Goal: Task Accomplishment & Management: Use online tool/utility

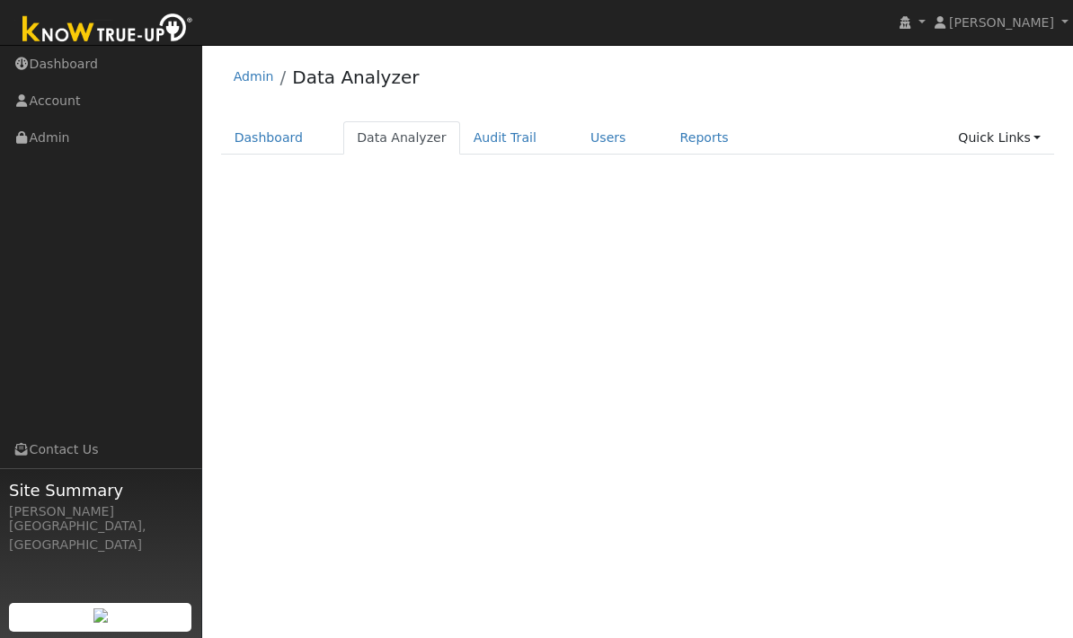
scroll to position [76, 0]
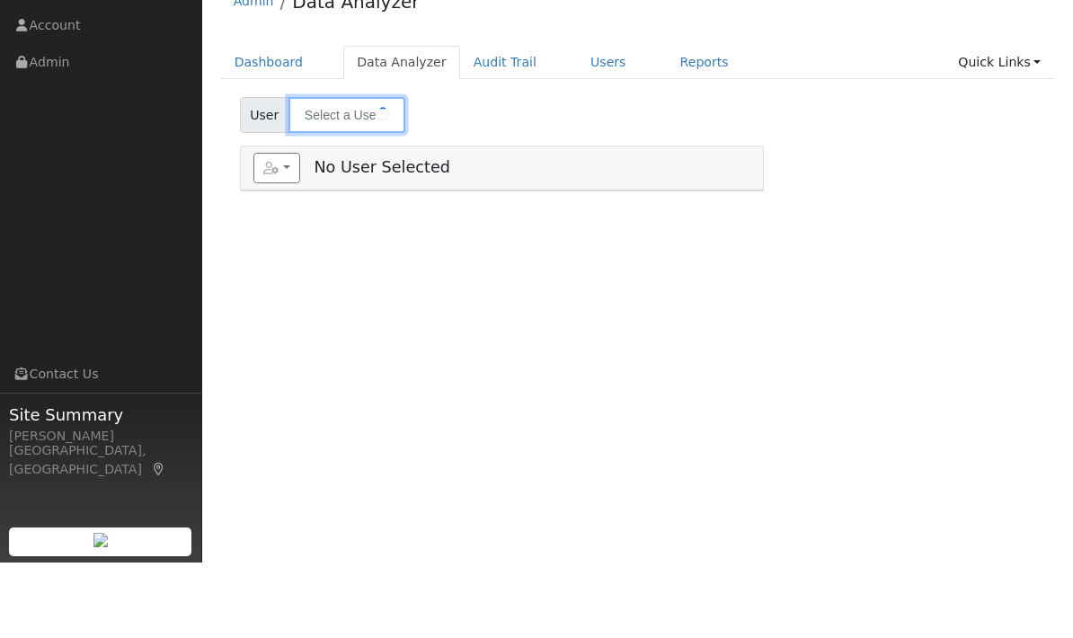
type input "Rob Kopels"
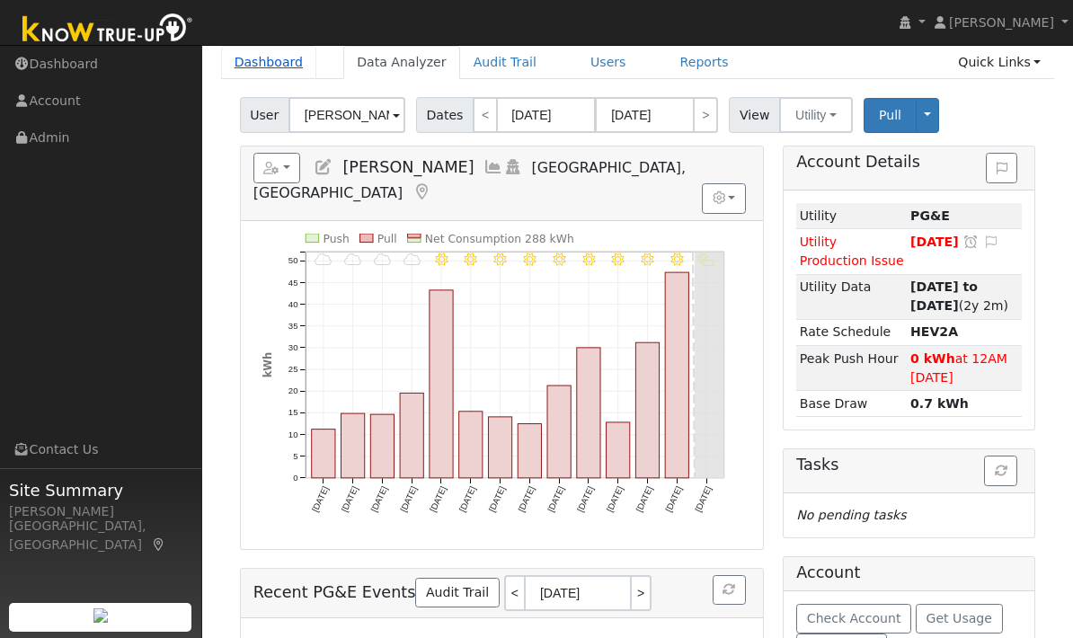
click at [272, 63] on link "Dashboard" at bounding box center [269, 62] width 96 height 33
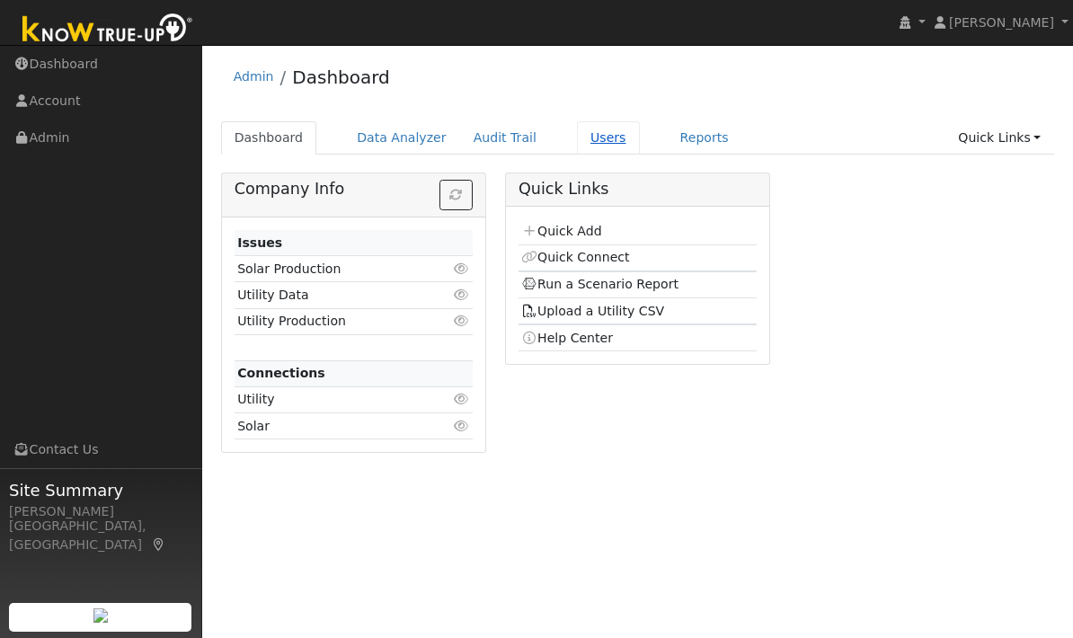
click at [596, 137] on link "Users" at bounding box center [608, 137] width 63 height 33
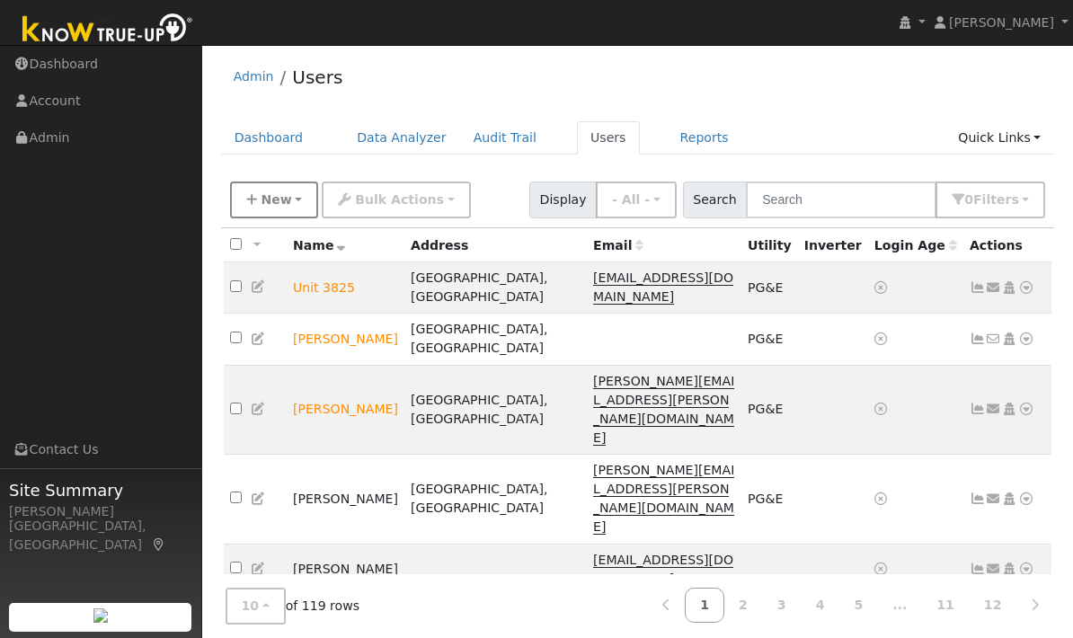
click at [261, 203] on span "New" at bounding box center [276, 199] width 31 height 14
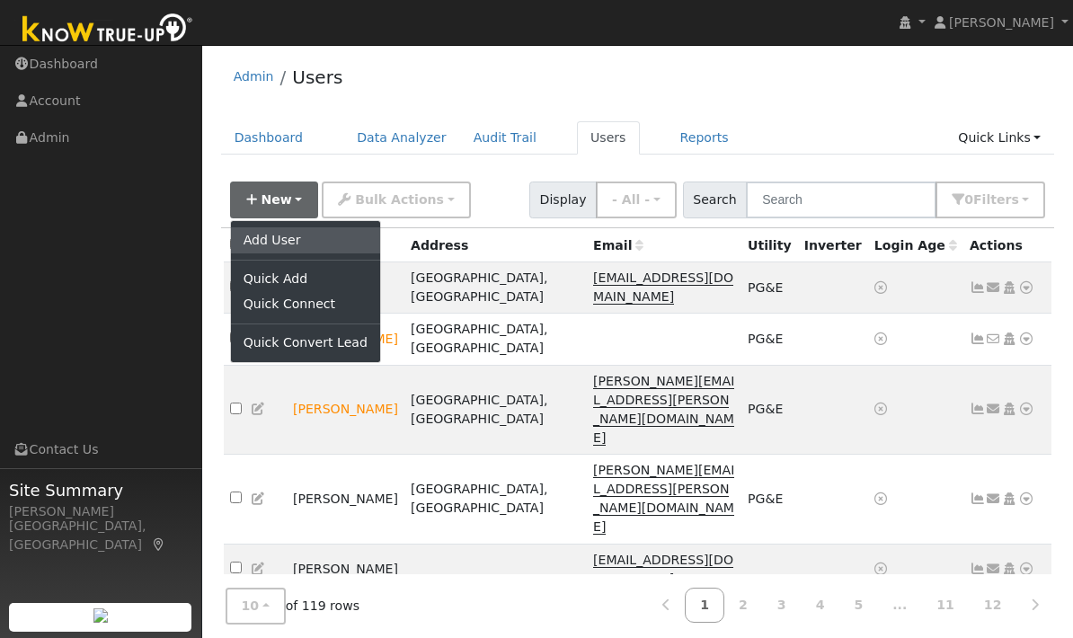
click at [302, 241] on link "Add User" at bounding box center [305, 239] width 149 height 25
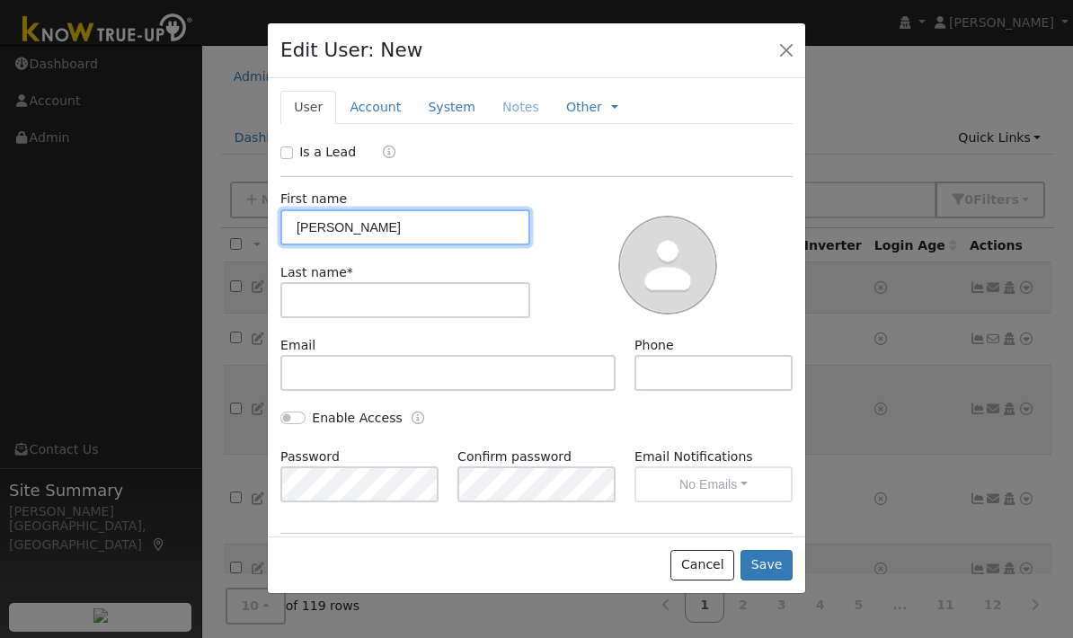
type input "Jonathan"
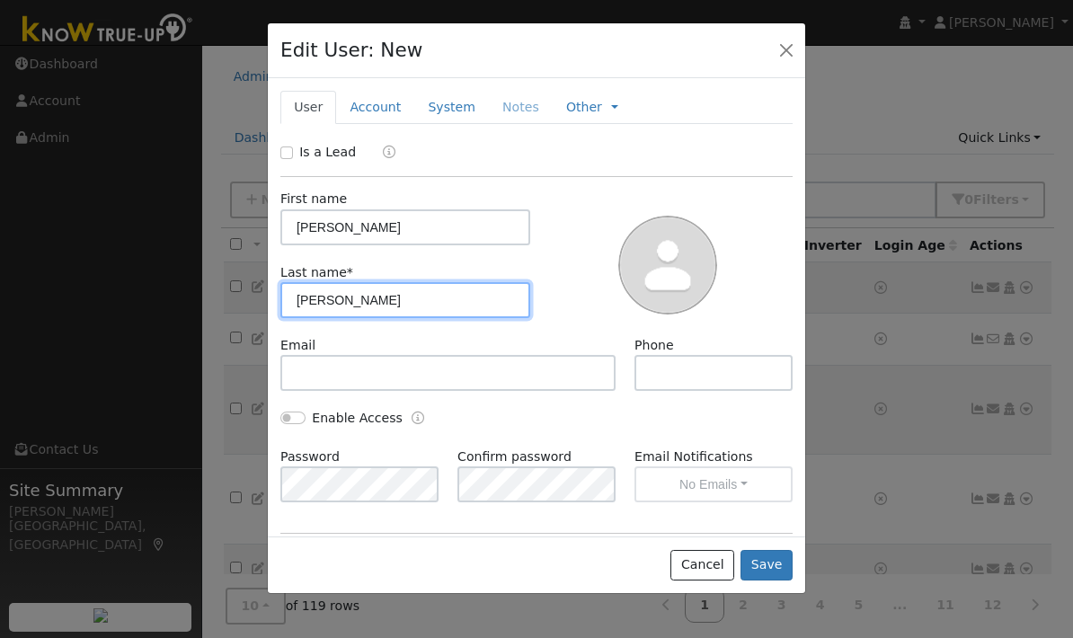
type input "Hoyt"
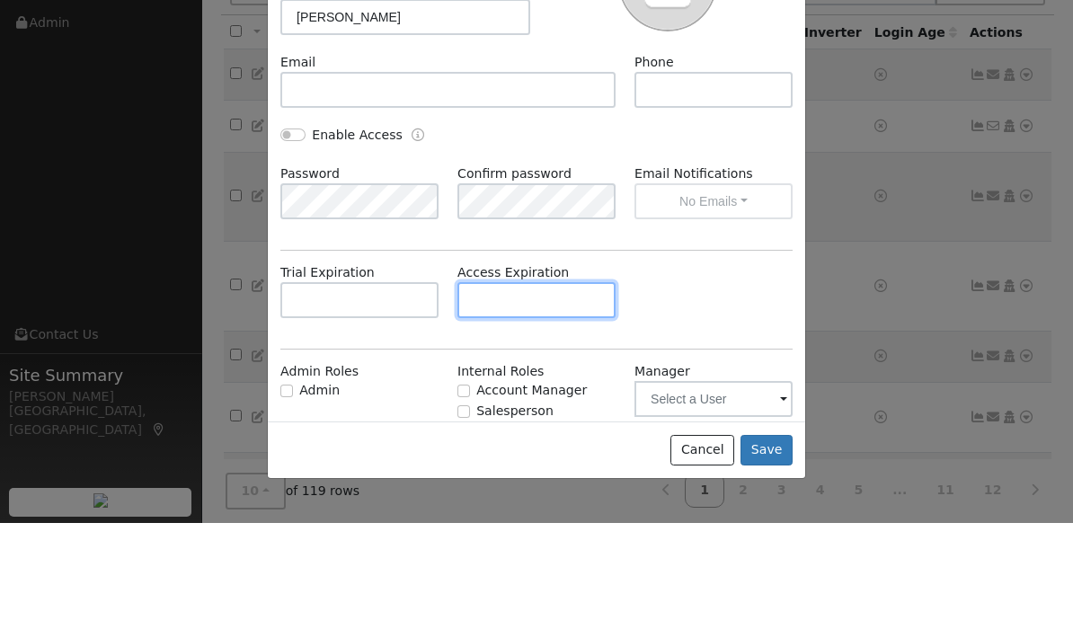
scroll to position [166, 0]
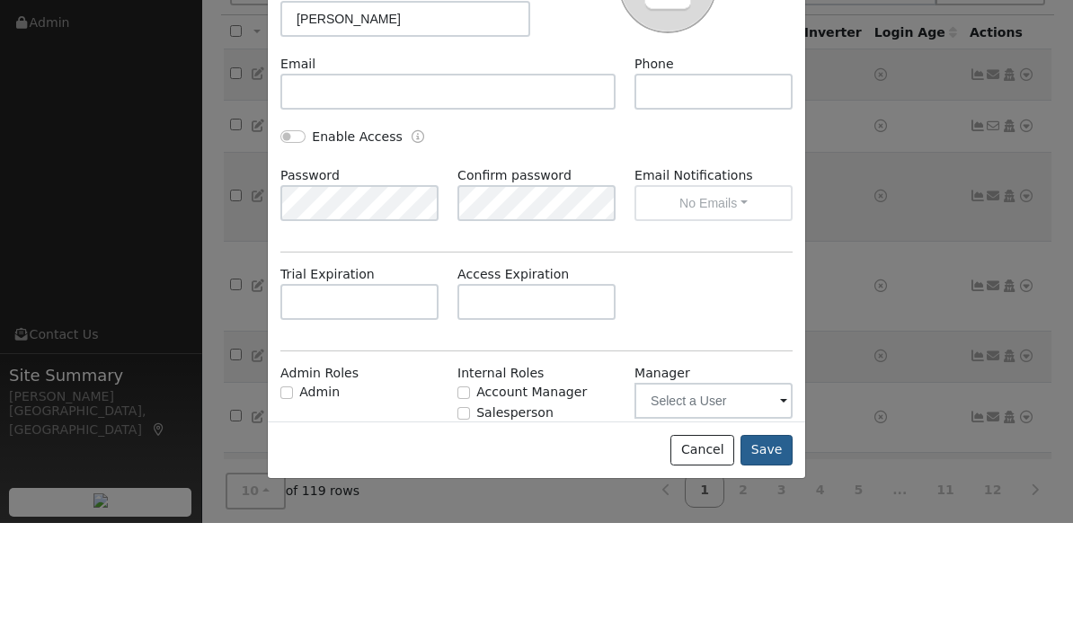
click at [775, 550] on button "Save" at bounding box center [767, 565] width 52 height 31
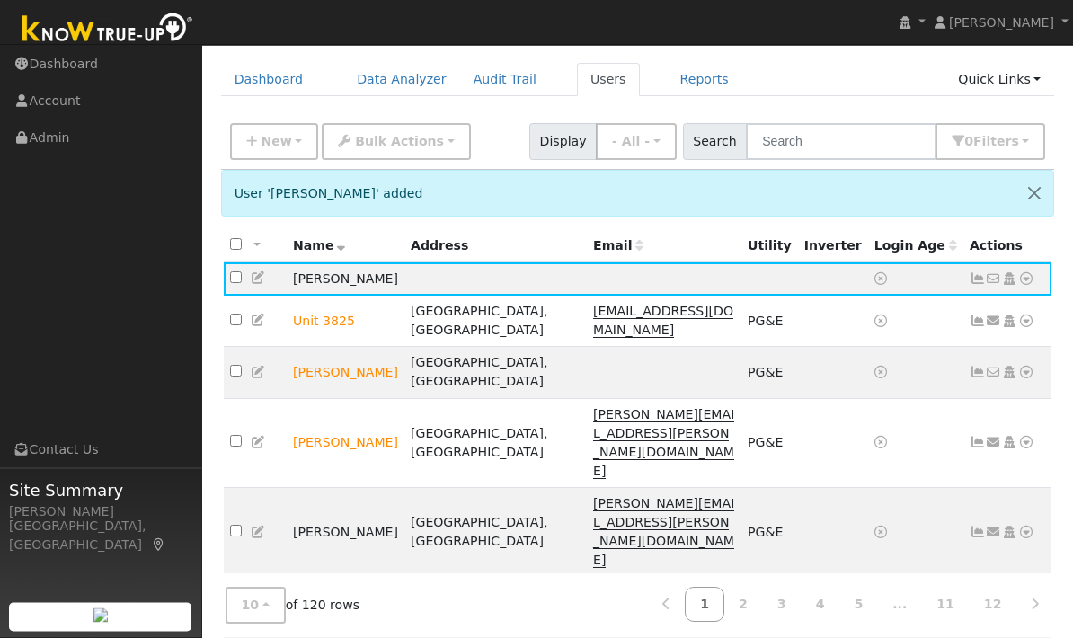
scroll to position [0, 0]
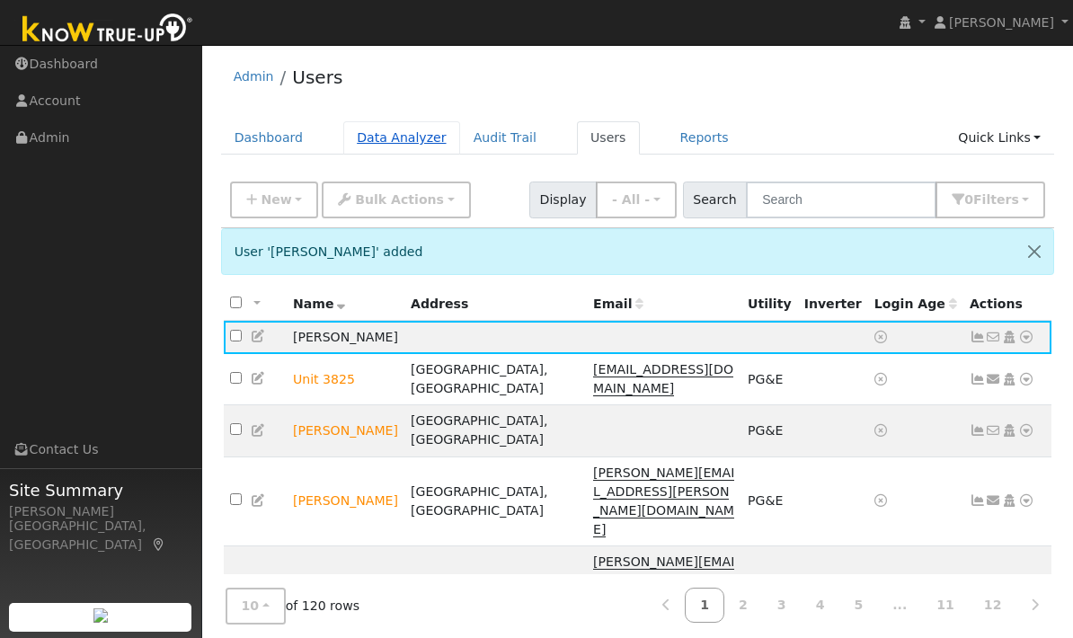
click at [388, 138] on link "Data Analyzer" at bounding box center [401, 137] width 117 height 33
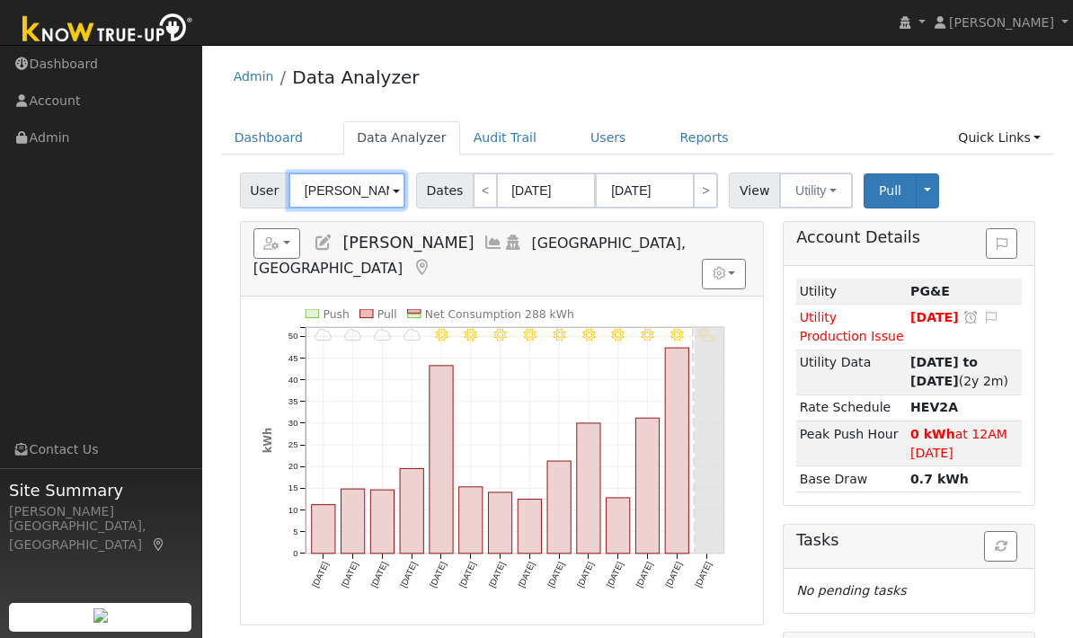
click at [388, 187] on input "Rob Kopels" at bounding box center [347, 191] width 117 height 36
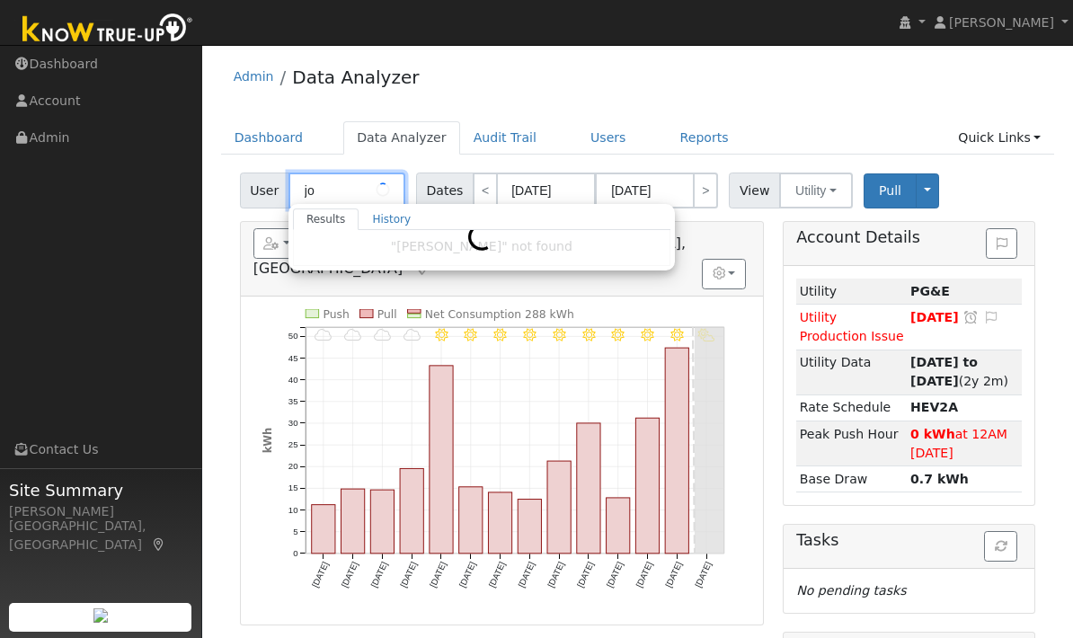
type input "j"
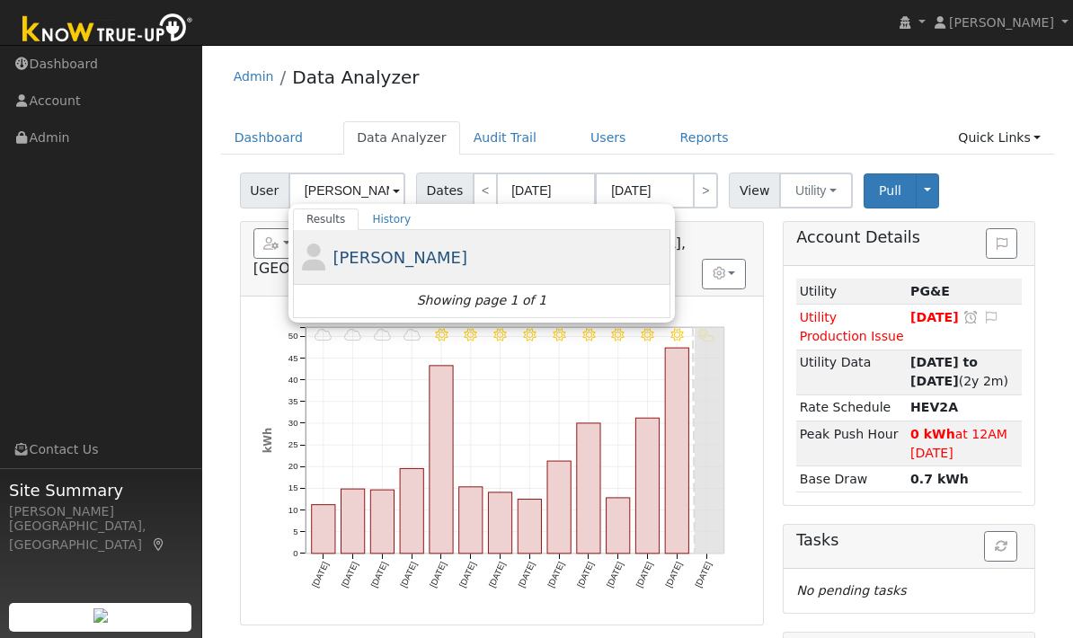
click at [404, 248] on span "[PERSON_NAME]" at bounding box center [400, 257] width 135 height 19
type input "[PERSON_NAME]"
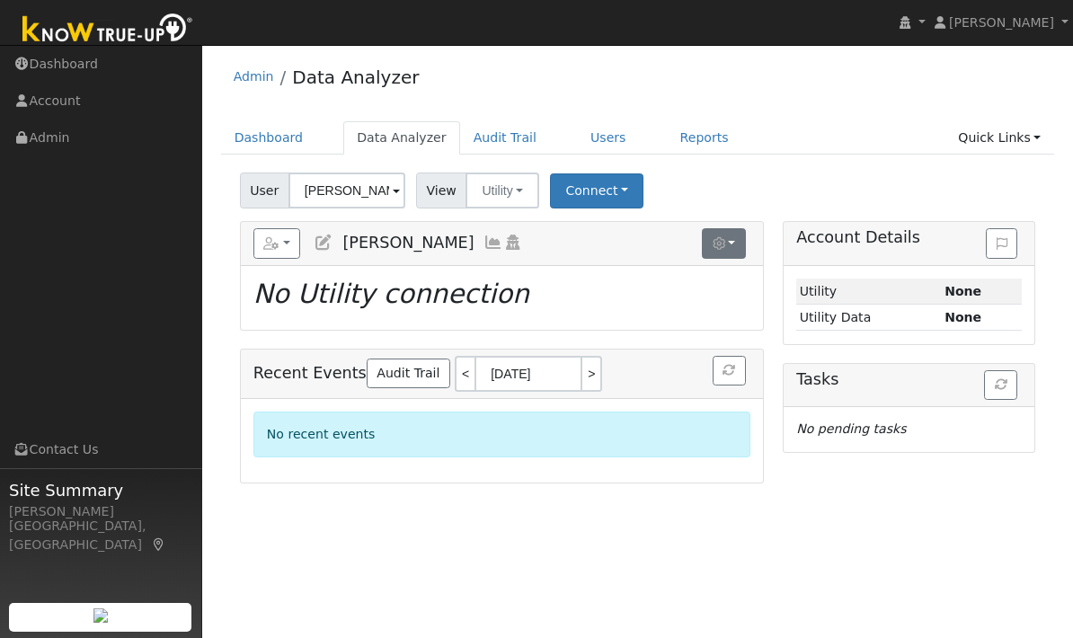
click at [717, 242] on icon "button" at bounding box center [719, 243] width 13 height 13
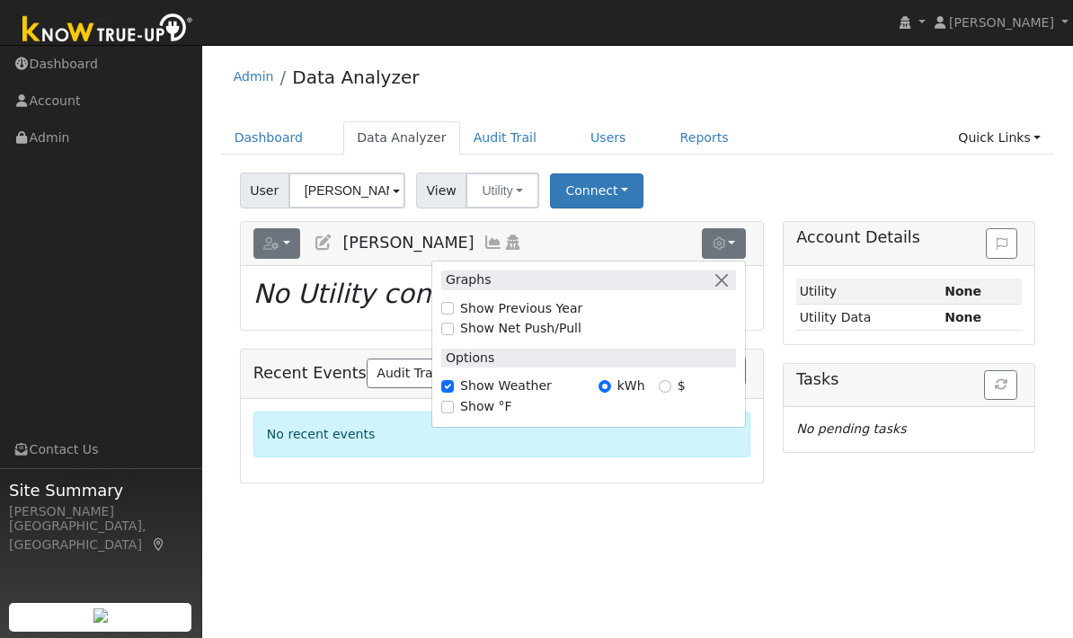
click at [281, 244] on button "button" at bounding box center [278, 243] width 48 height 31
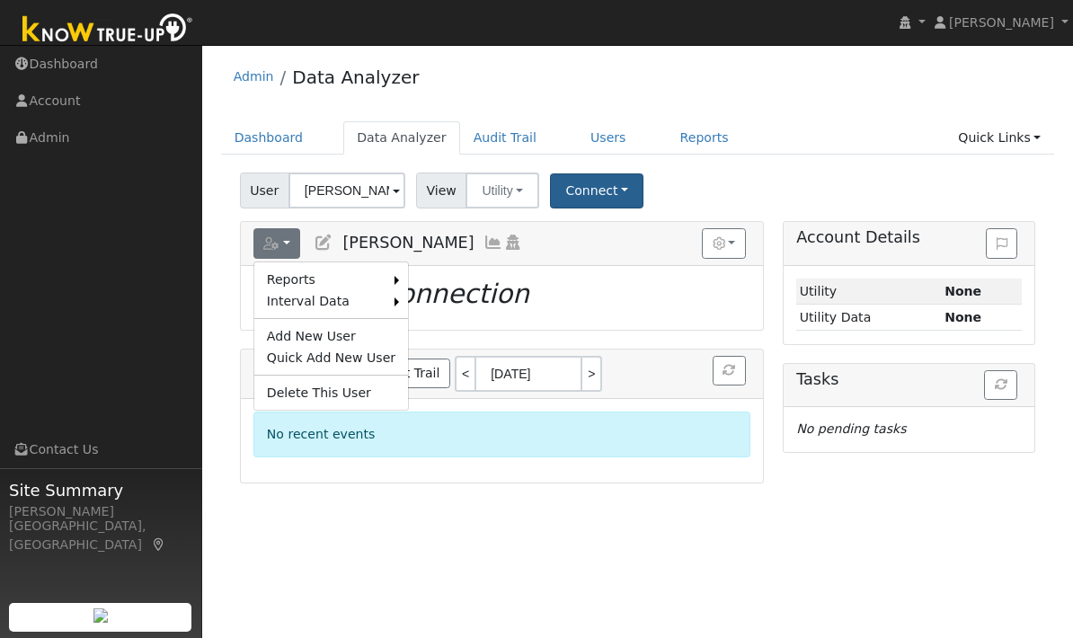
click at [617, 183] on button "Connect" at bounding box center [597, 191] width 94 height 35
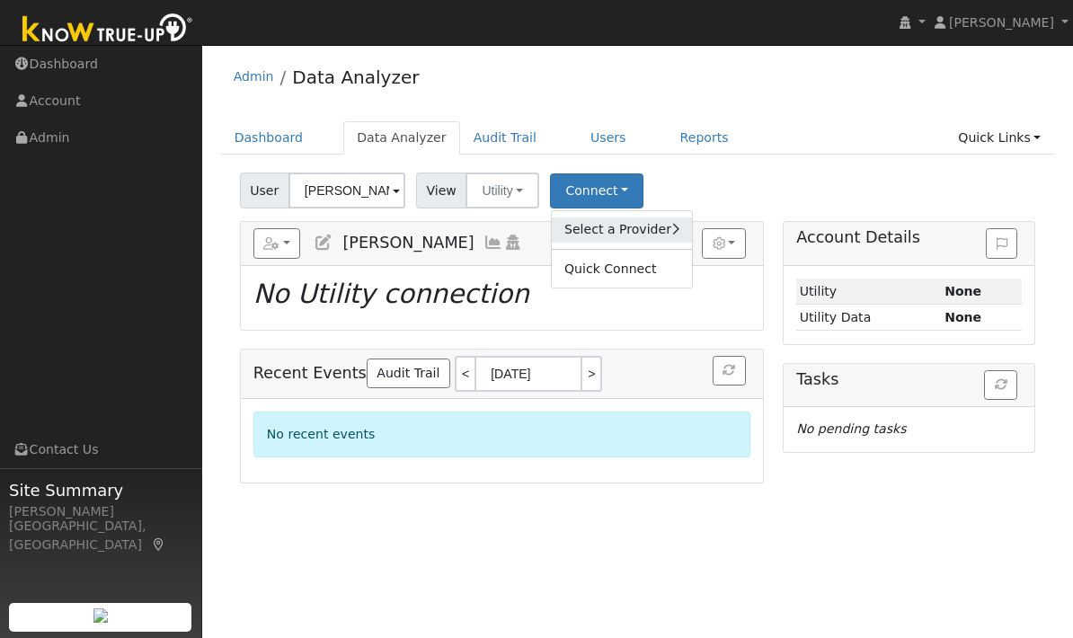
click at [637, 235] on link "Select a Provider" at bounding box center [622, 230] width 140 height 25
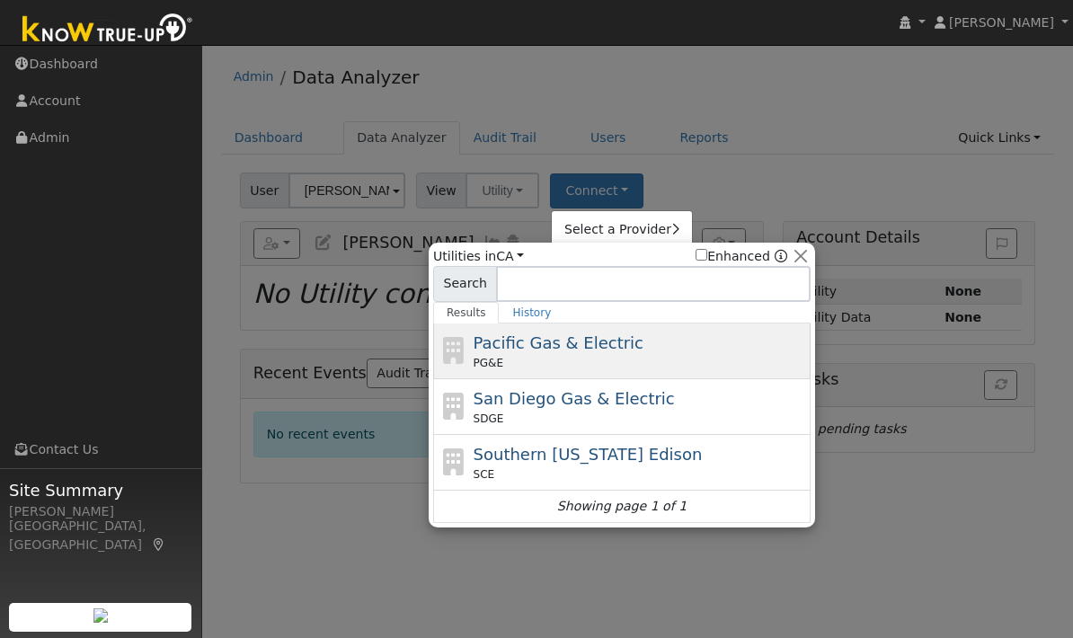
click at [619, 349] on span "Pacific Gas & Electric" at bounding box center [559, 343] width 170 height 19
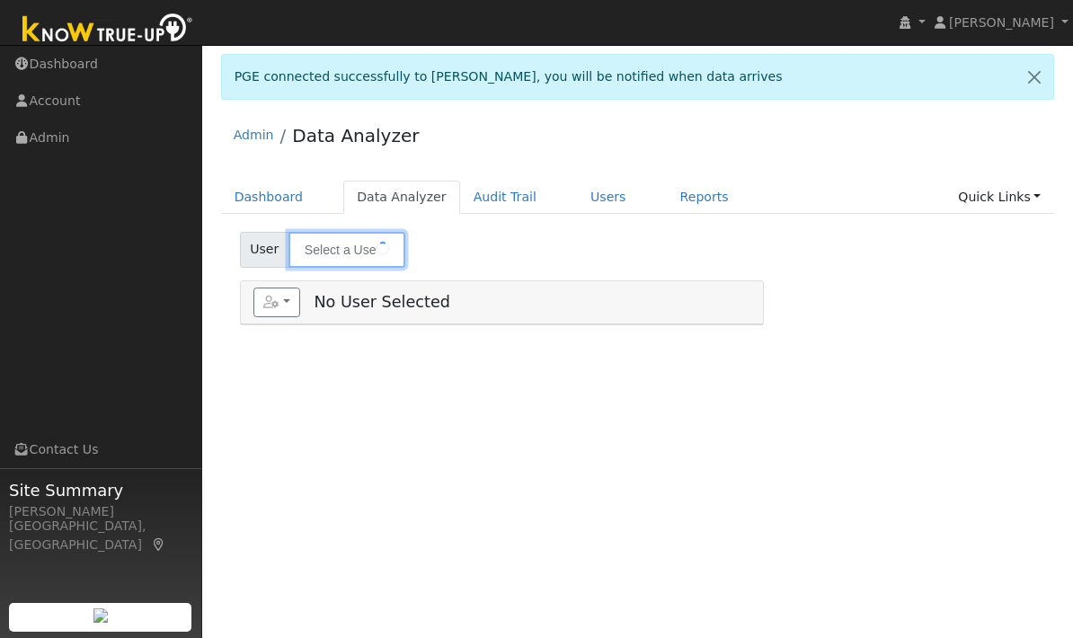
type input "[PERSON_NAME]"
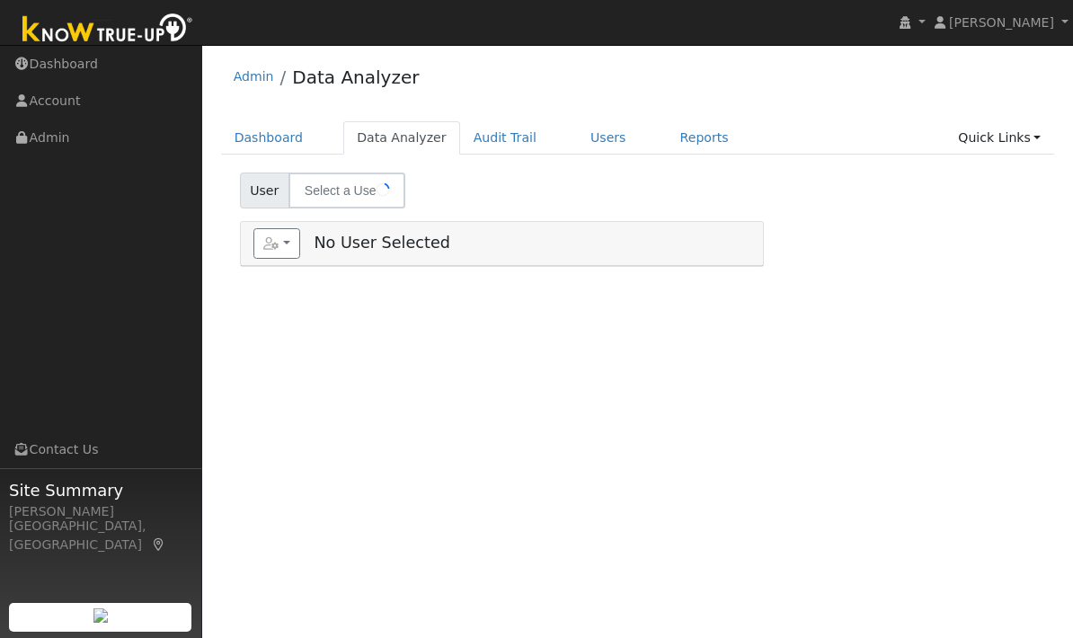
select select "9"
type input "[PERSON_NAME]"
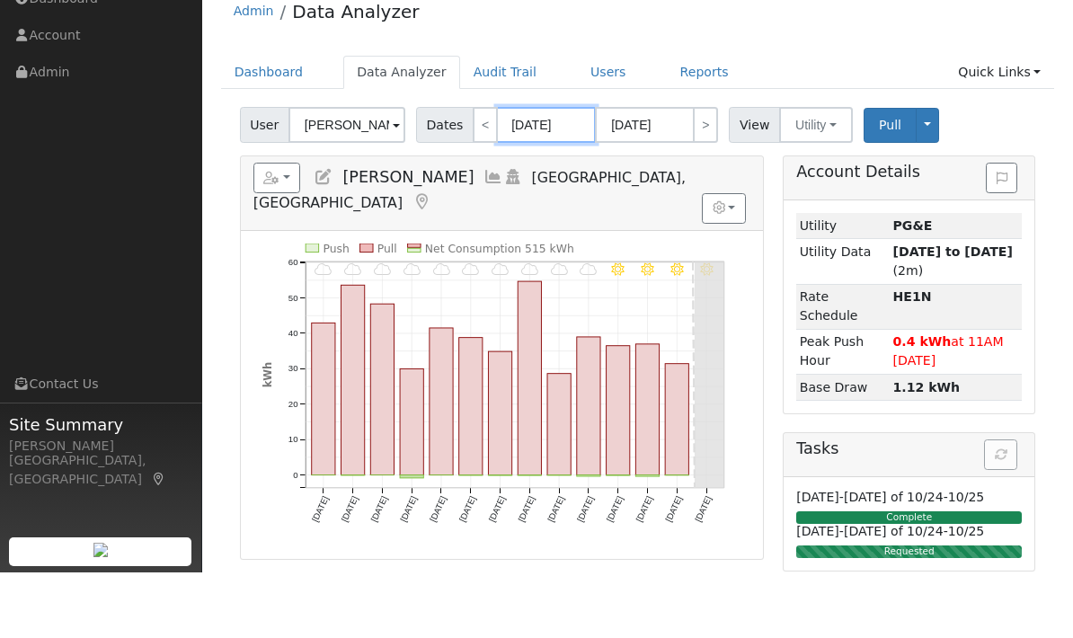
click at [552, 173] on input "[DATE]" at bounding box center [546, 191] width 99 height 36
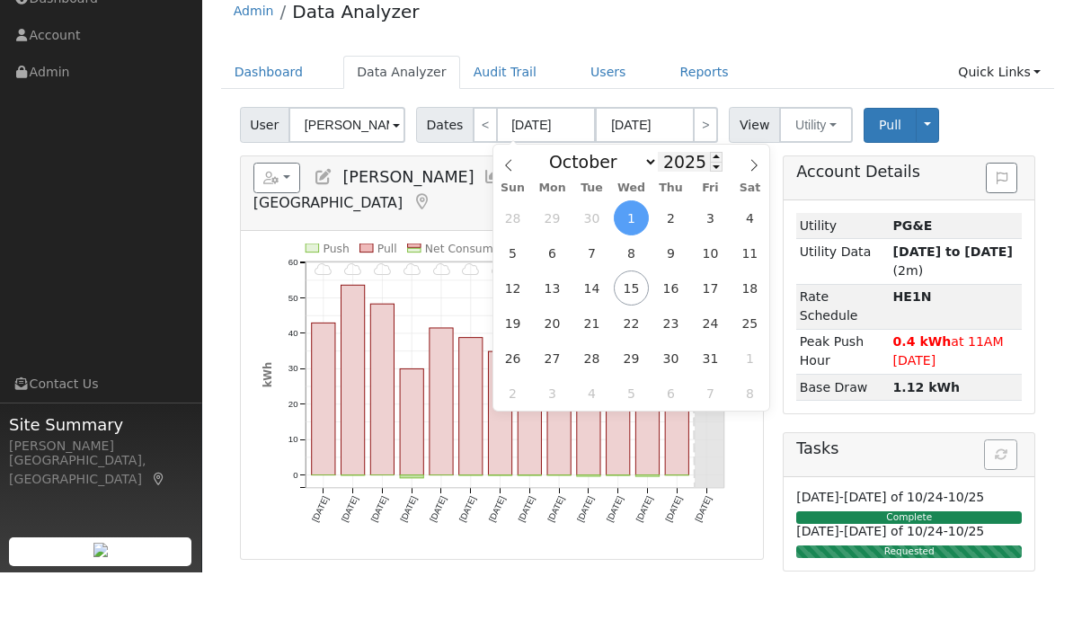
click at [695, 218] on input "2025" at bounding box center [690, 228] width 65 height 20
type input "2024"
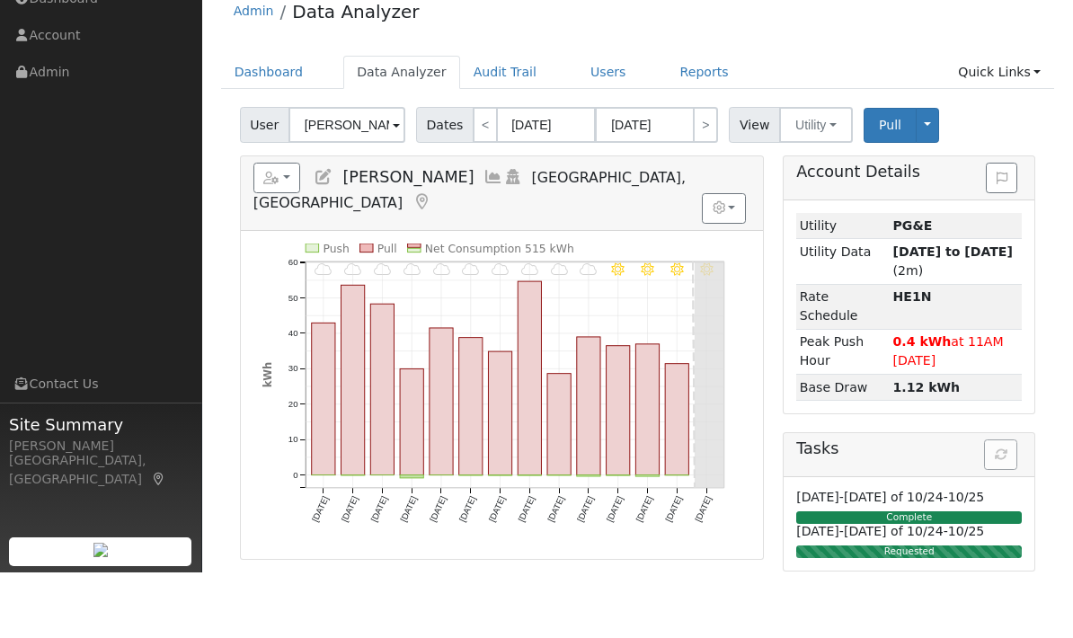
click at [761, 459] on div "10/14 - MostlyClear 10/13 - MostlyClear 10/12 - MostlyClear 10/11 - MostlyClear…" at bounding box center [502, 461] width 522 height 328
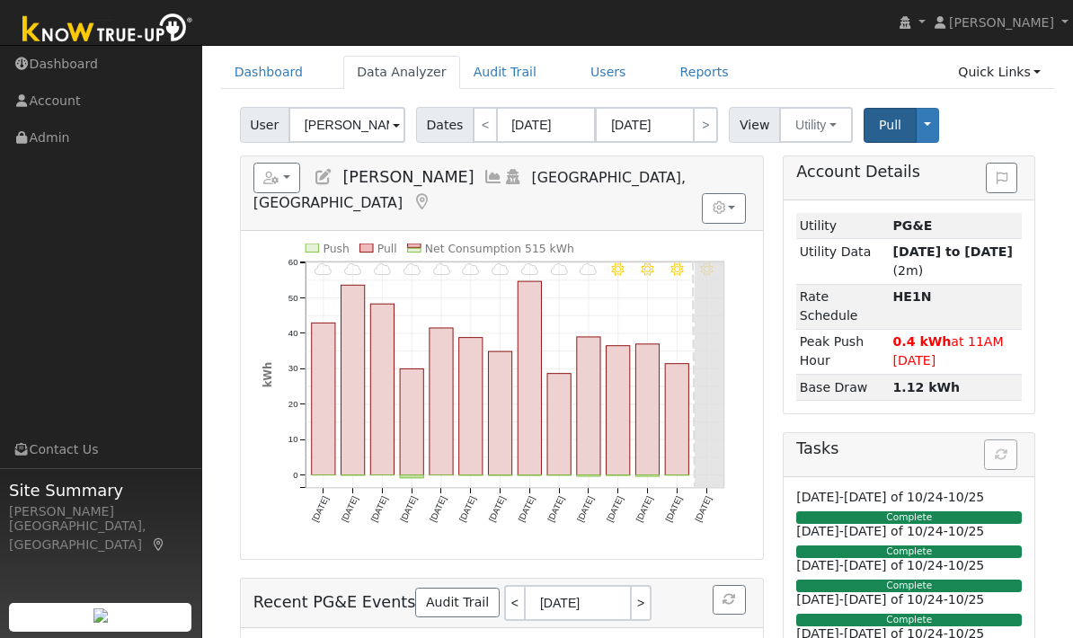
click at [887, 129] on span "Pull" at bounding box center [890, 125] width 22 height 14
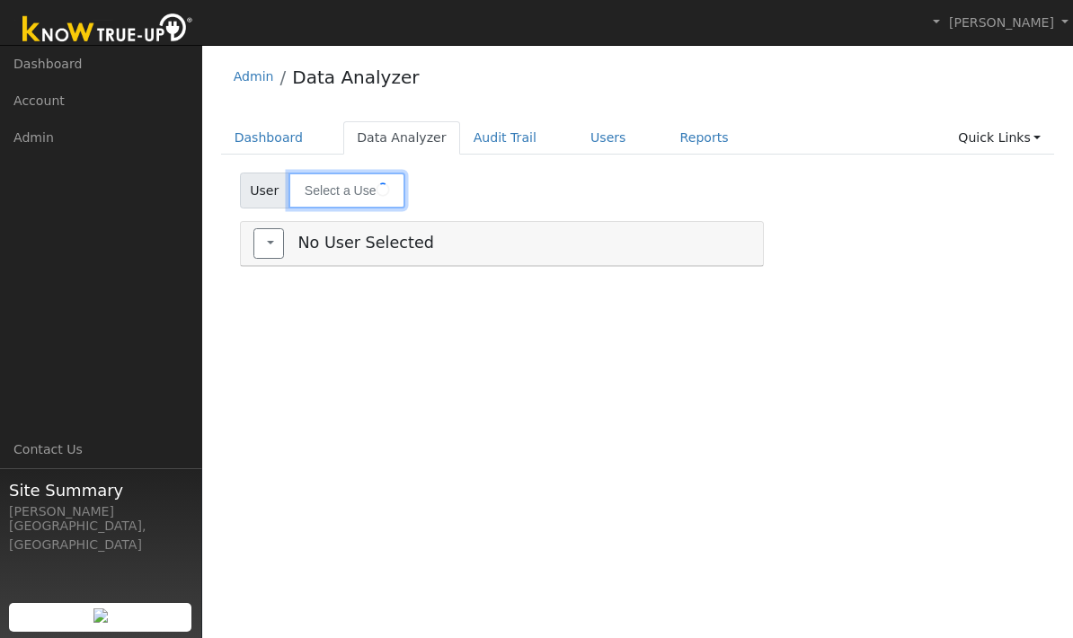
type input "[PERSON_NAME]"
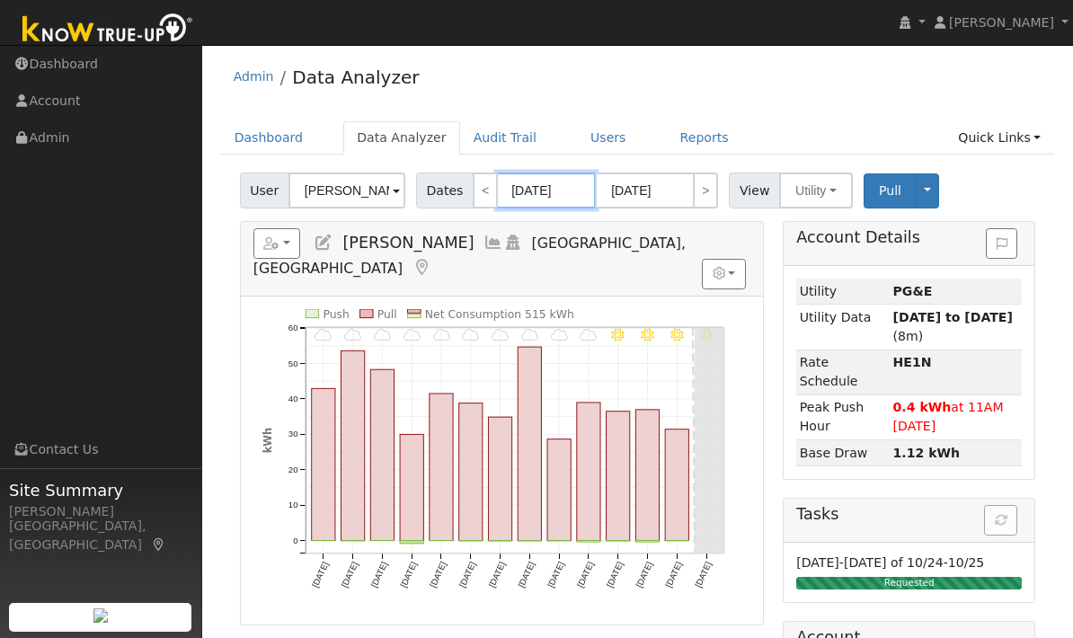
click at [545, 185] on input "[DATE]" at bounding box center [546, 191] width 99 height 36
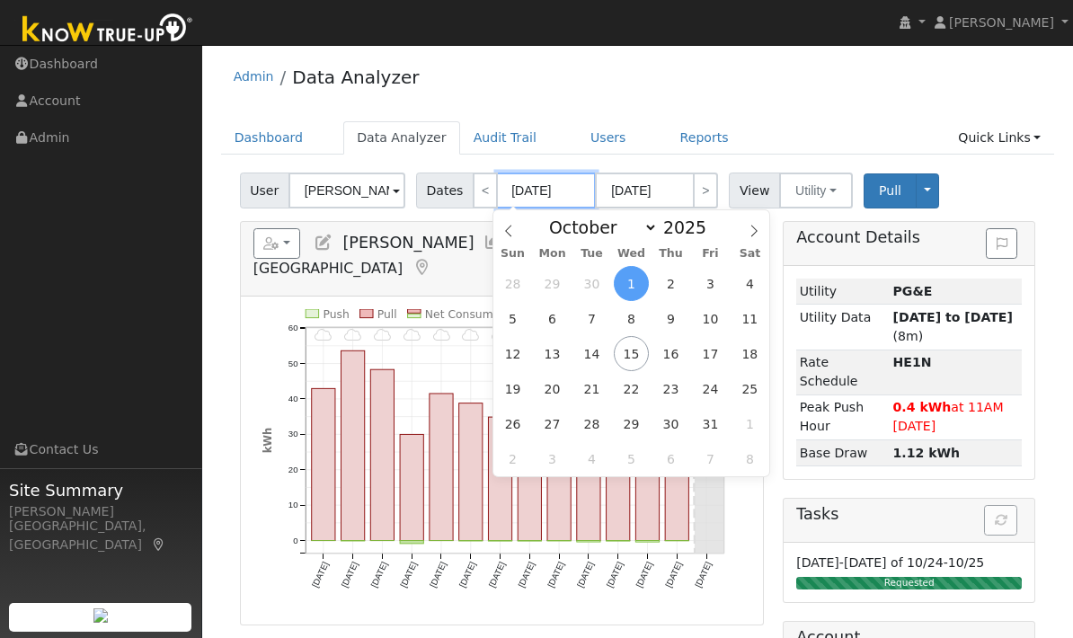
click at [553, 194] on input "[DATE]" at bounding box center [546, 191] width 99 height 36
click at [551, 190] on input "[DATE]" at bounding box center [546, 191] width 99 height 36
click at [693, 229] on input "2025" at bounding box center [690, 228] width 65 height 20
click at [715, 227] on span at bounding box center [716, 223] width 13 height 10
click at [706, 230] on input "2026" at bounding box center [690, 228] width 65 height 20
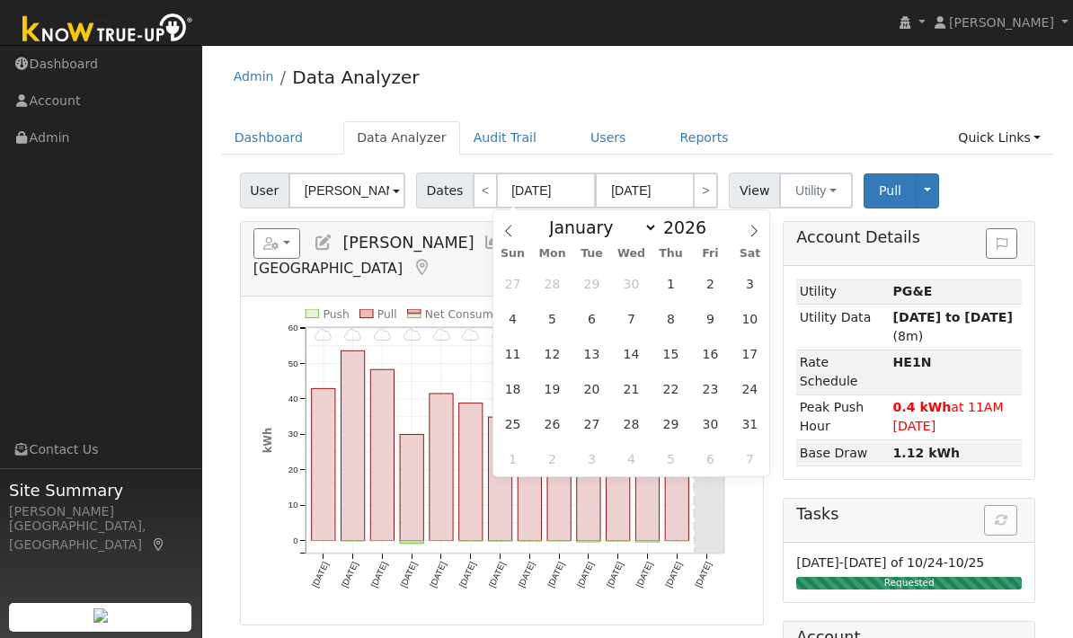
click at [725, 241] on div "January February March April May June July August September October November [D…" at bounding box center [632, 225] width 208 height 31
click at [699, 227] on input "2026" at bounding box center [690, 228] width 65 height 20
click at [717, 237] on span at bounding box center [716, 232] width 13 height 10
click at [691, 233] on input "2025" at bounding box center [690, 228] width 65 height 20
click at [720, 237] on span at bounding box center [716, 232] width 13 height 10
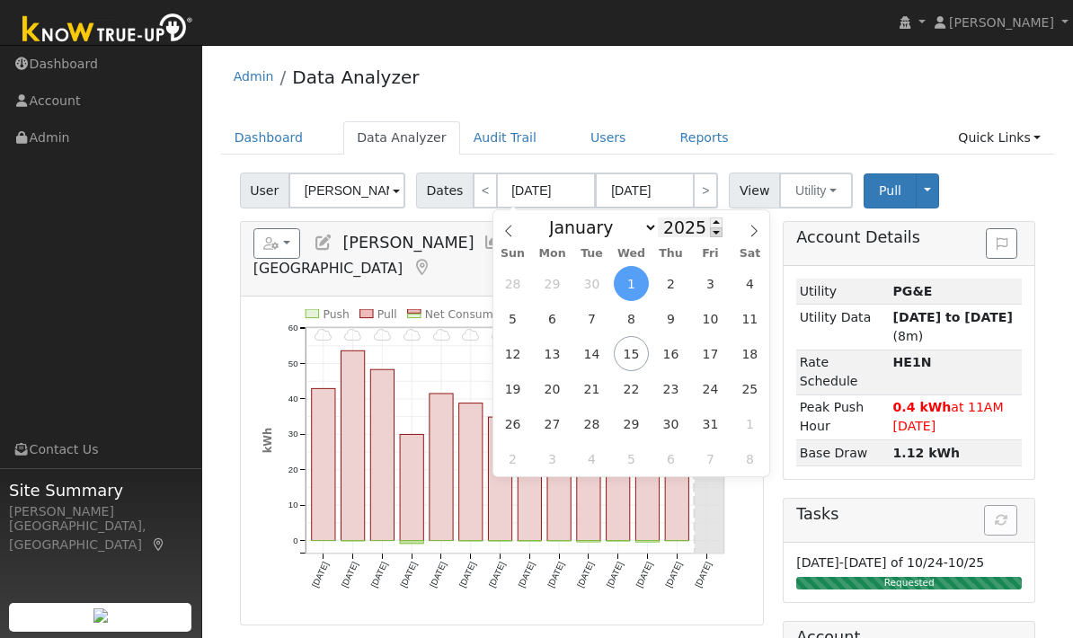
type input "2024"
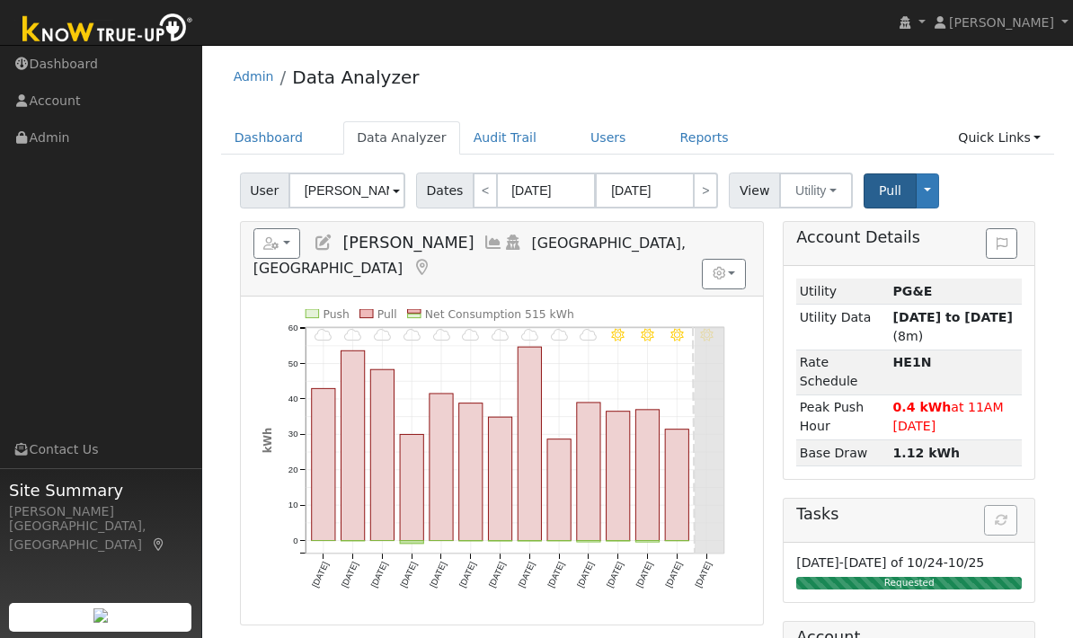
click at [882, 185] on span "Pull" at bounding box center [890, 190] width 22 height 14
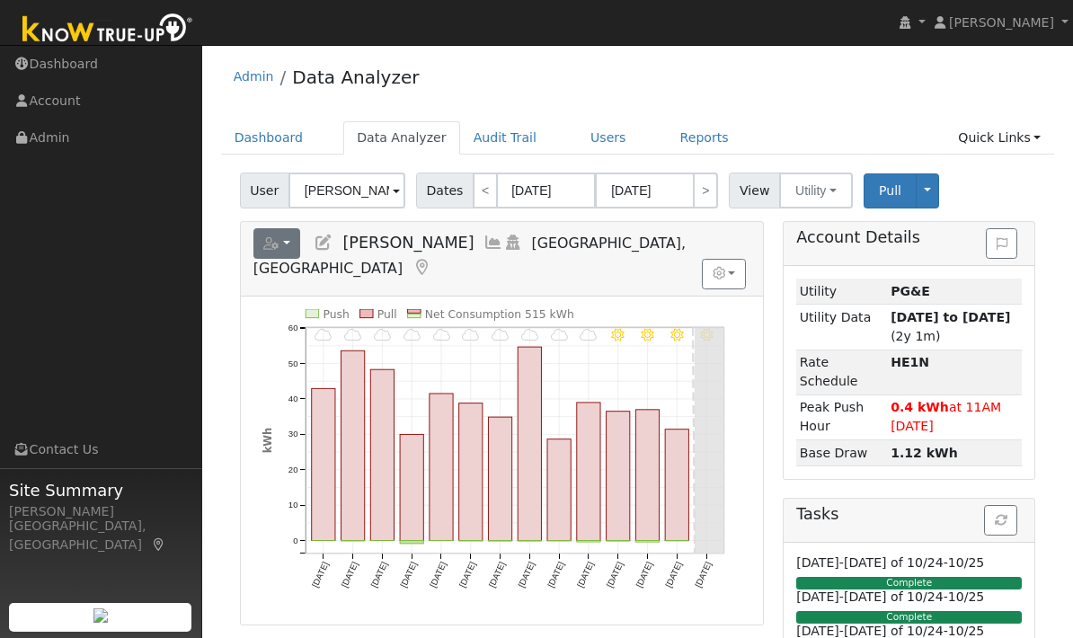
click at [293, 245] on button "button" at bounding box center [278, 243] width 48 height 31
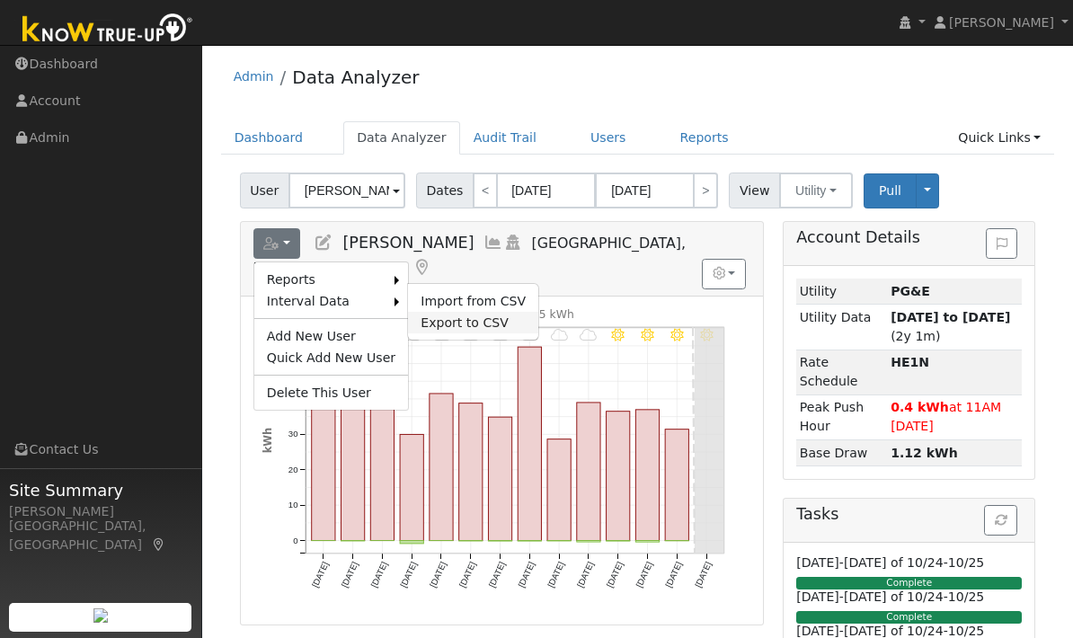
click at [475, 327] on link "Export to CSV" at bounding box center [473, 323] width 130 height 22
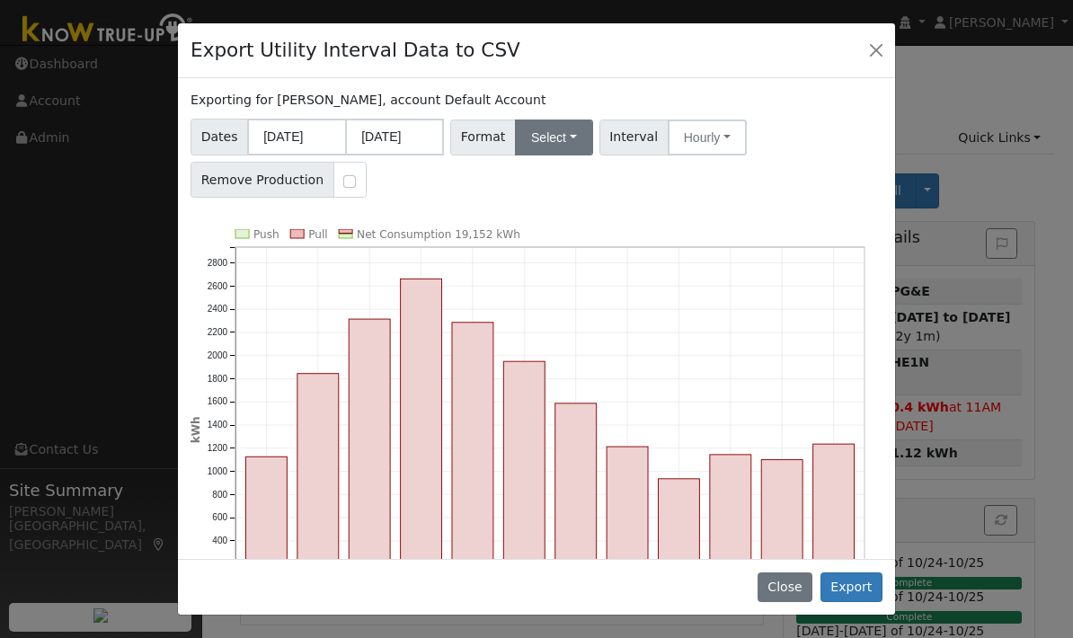
click at [575, 137] on button "Select" at bounding box center [554, 138] width 78 height 36
click at [556, 289] on link "Aurora" at bounding box center [576, 291] width 129 height 25
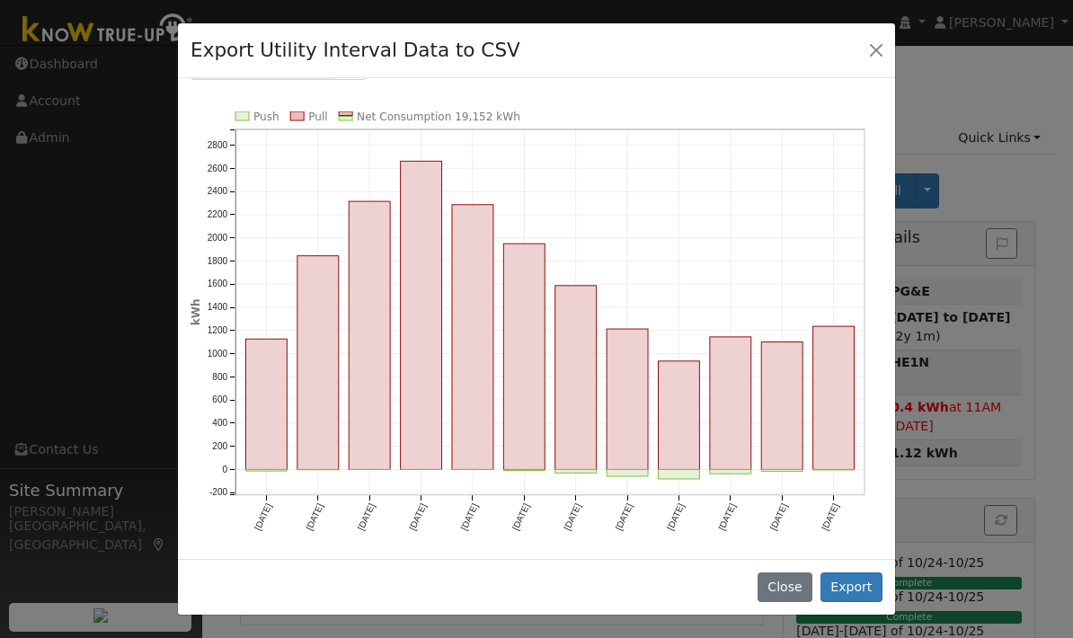
scroll to position [118, 0]
click at [476, 152] on icon "Push Pull Net Consumption 19,152 kWh [DATE] Nov '[DATE] Jan '[DATE] Mar '[DATE]…" at bounding box center [537, 334] width 692 height 447
click at [865, 589] on button "Export" at bounding box center [852, 588] width 62 height 31
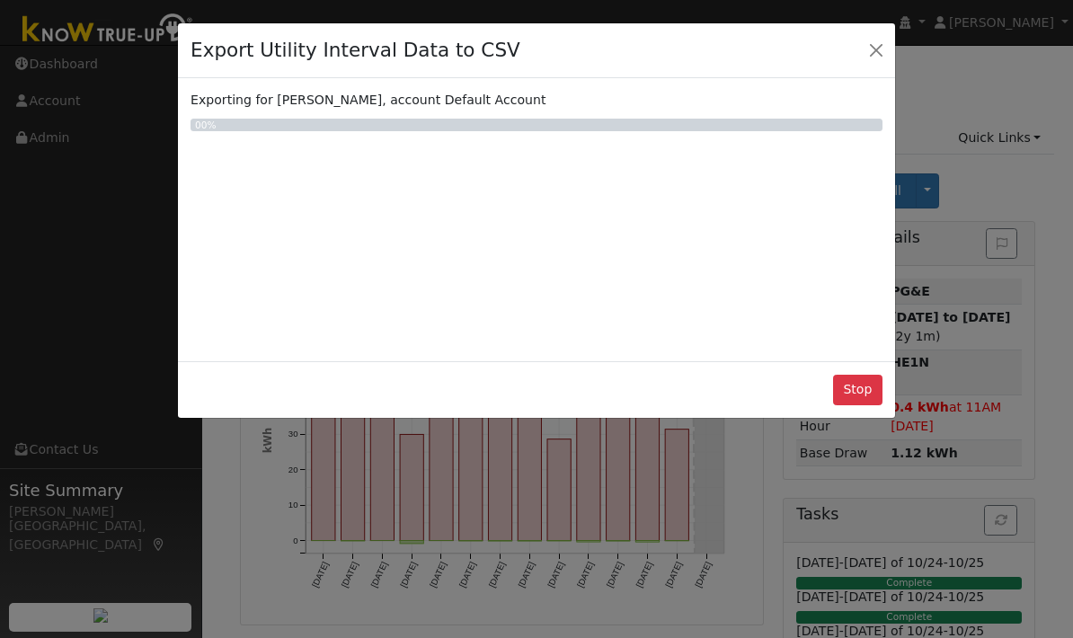
scroll to position [0, 0]
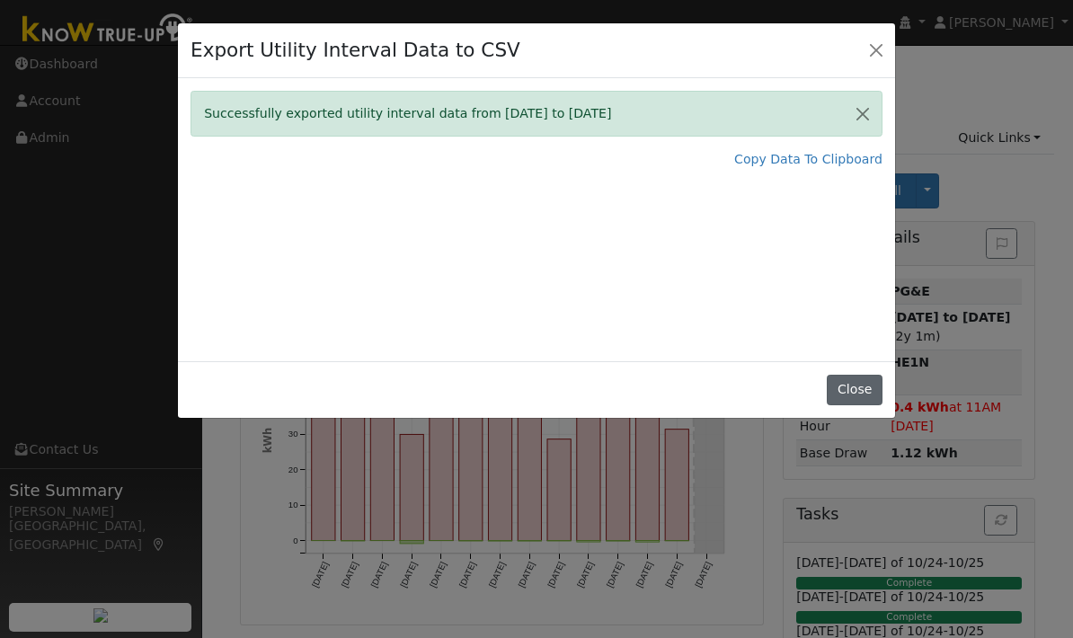
click at [868, 384] on button "Close" at bounding box center [854, 390] width 55 height 31
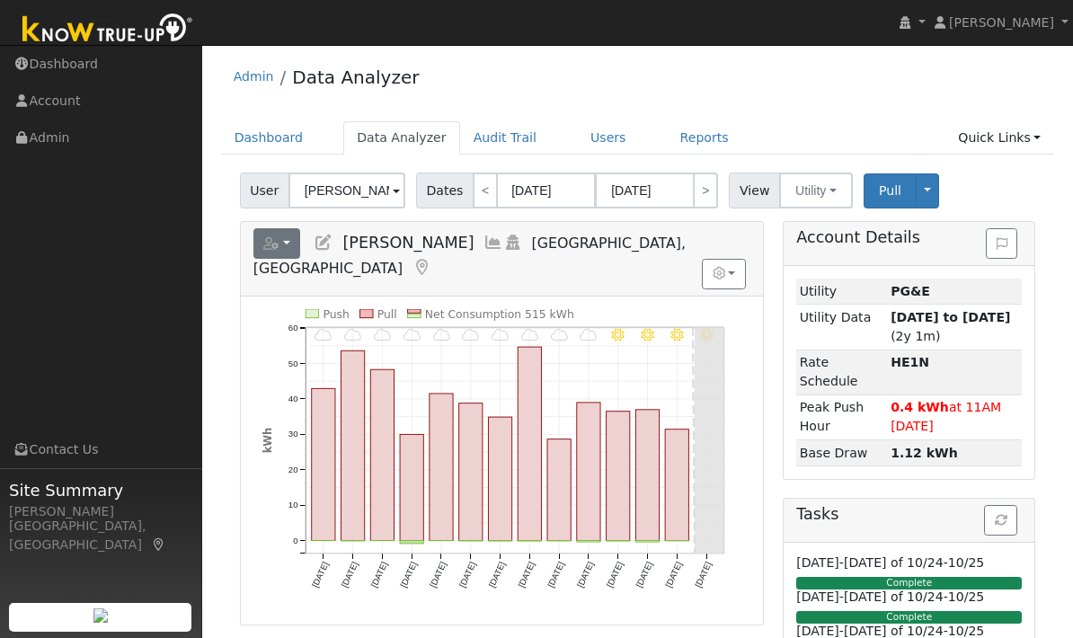
click at [296, 254] on button "button" at bounding box center [278, 243] width 48 height 31
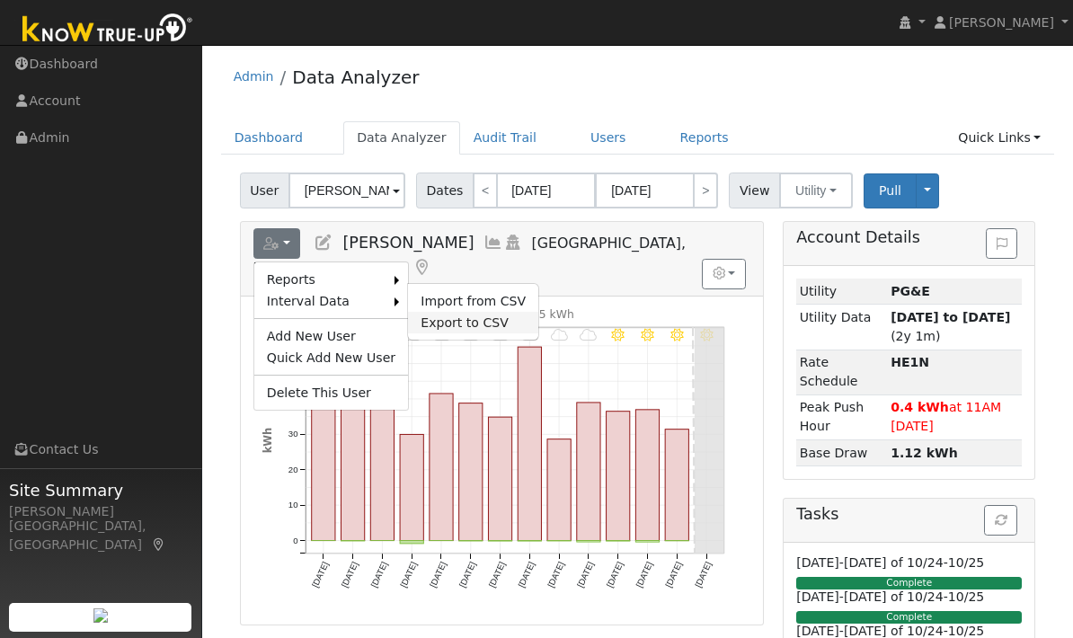
click at [468, 323] on link "Export to CSV" at bounding box center [473, 323] width 130 height 22
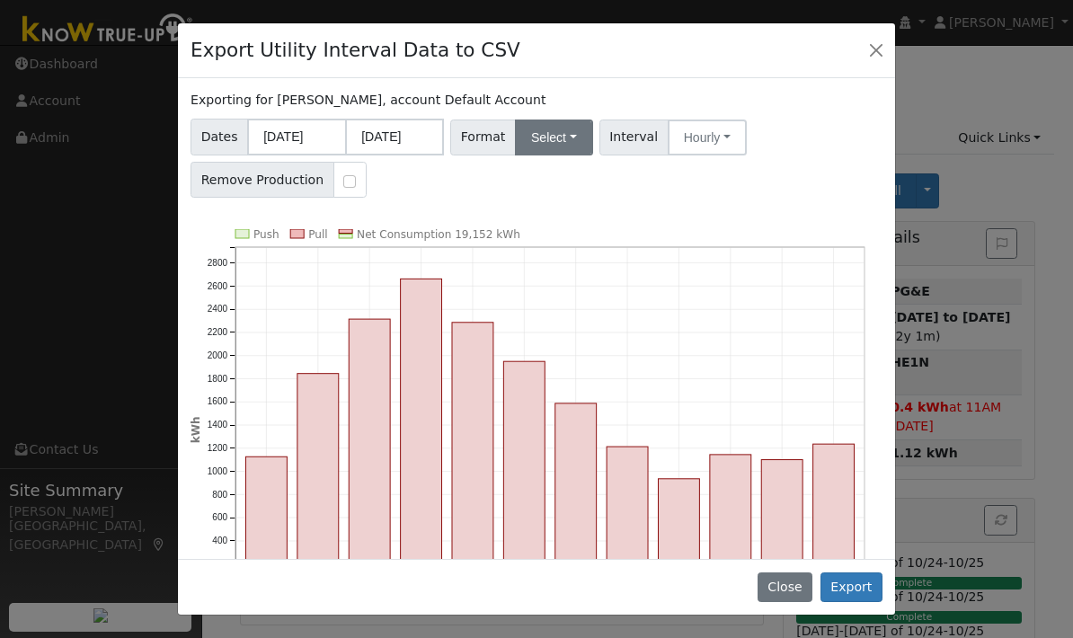
click at [564, 138] on button "Select" at bounding box center [554, 138] width 78 height 36
click at [563, 289] on link "Aurora" at bounding box center [576, 291] width 129 height 25
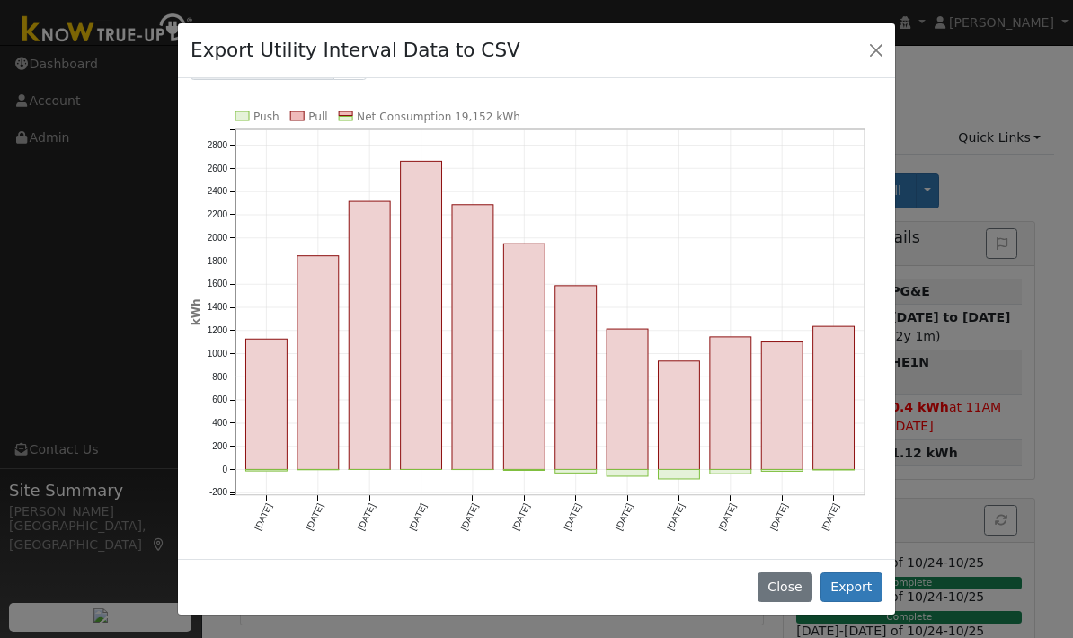
scroll to position [118, 0]
click at [872, 592] on button "Export" at bounding box center [852, 588] width 62 height 31
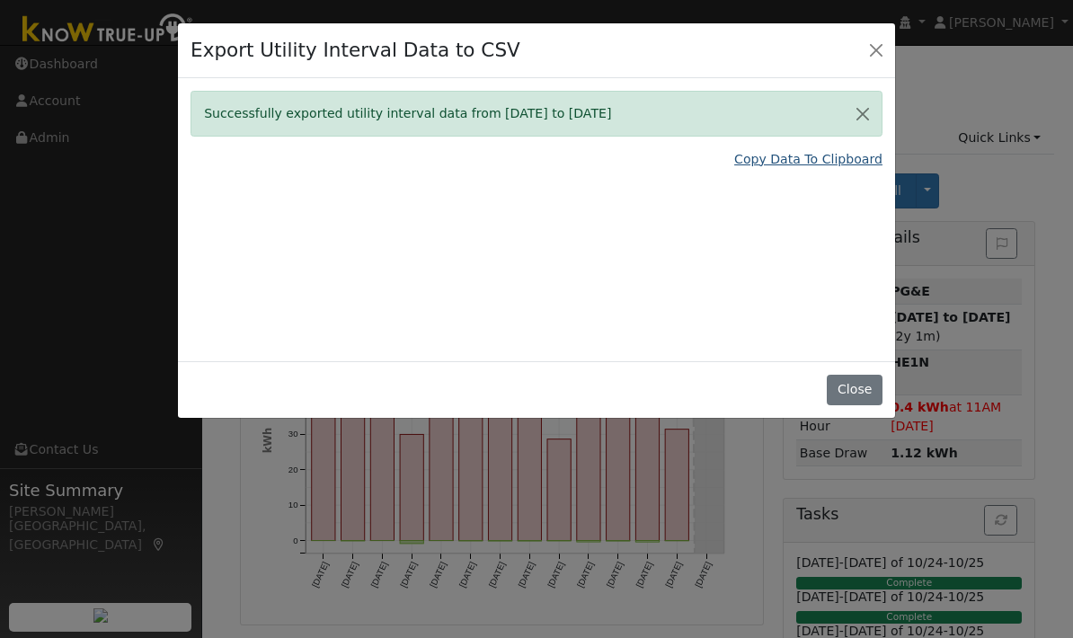
click at [795, 163] on link "Copy Data To Clipboard" at bounding box center [809, 159] width 148 height 19
click at [843, 159] on link "Copy Data To Clipboard" at bounding box center [809, 159] width 148 height 19
